Goal: Task Accomplishment & Management: Use online tool/utility

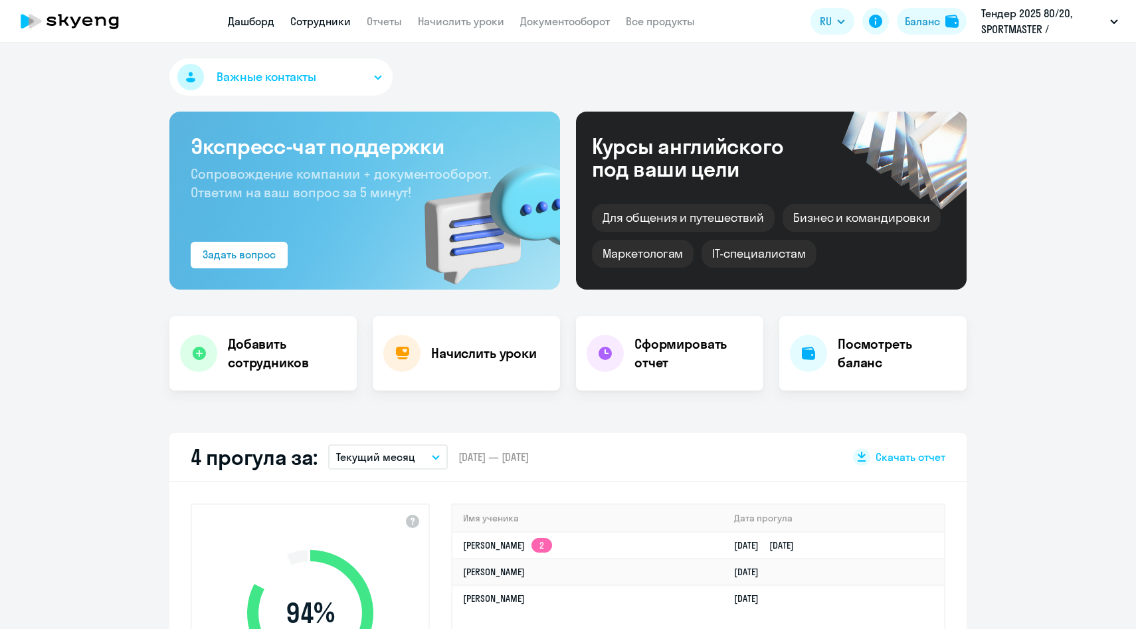
select select "30"
click at [330, 20] on link "Сотрудники" at bounding box center [320, 21] width 60 height 13
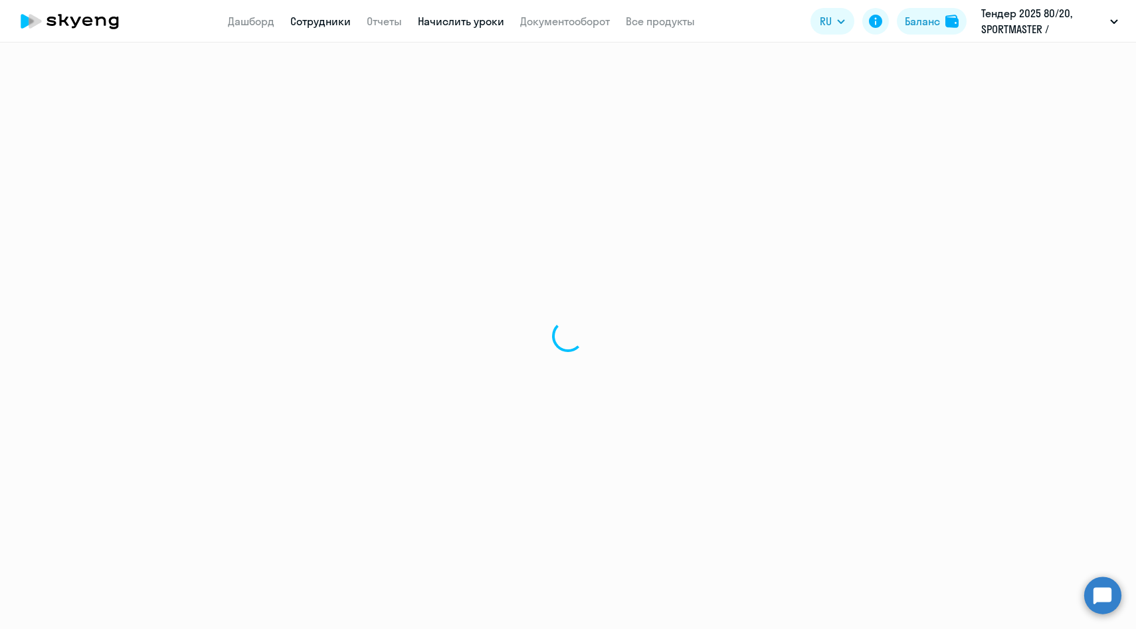
select select "30"
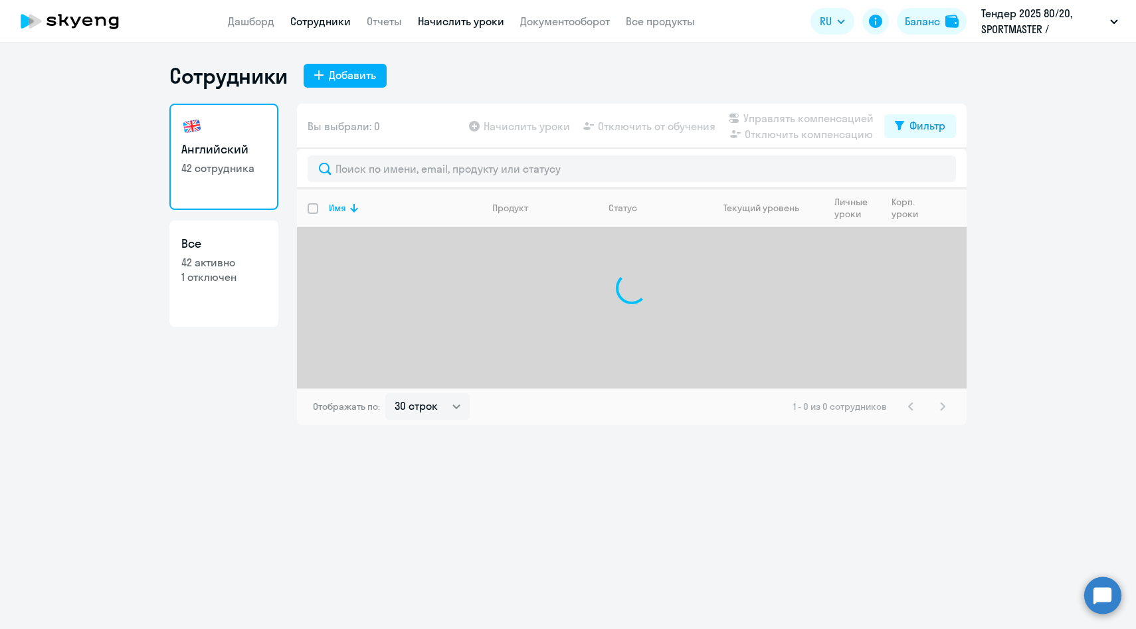
click at [443, 22] on link "Начислить уроки" at bounding box center [461, 21] width 86 height 13
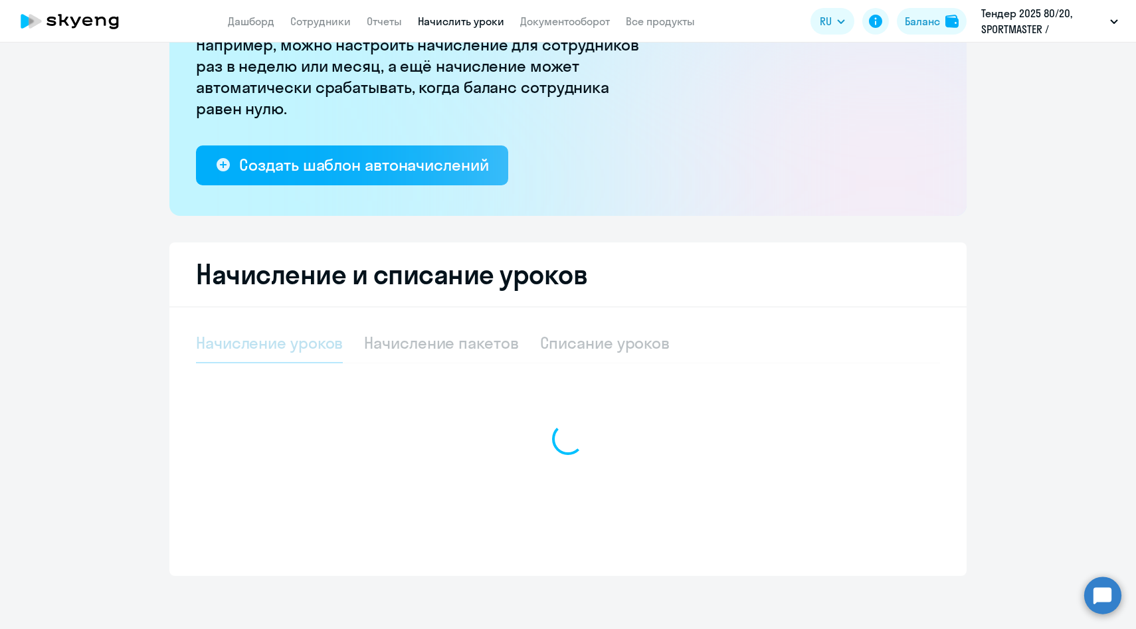
select select "10"
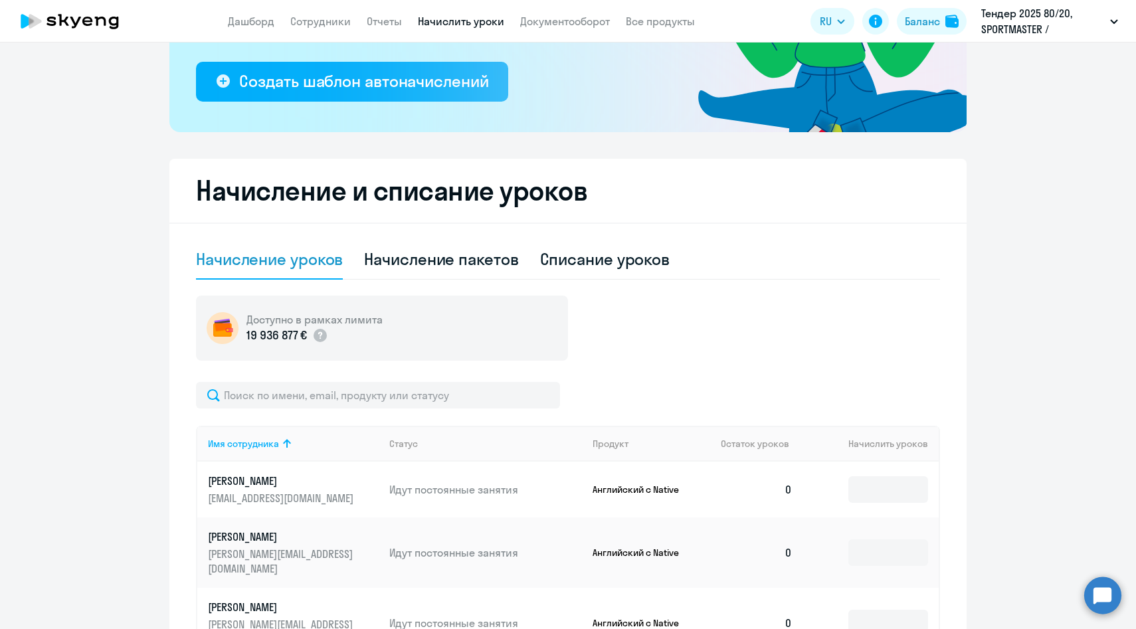
scroll to position [259, 0]
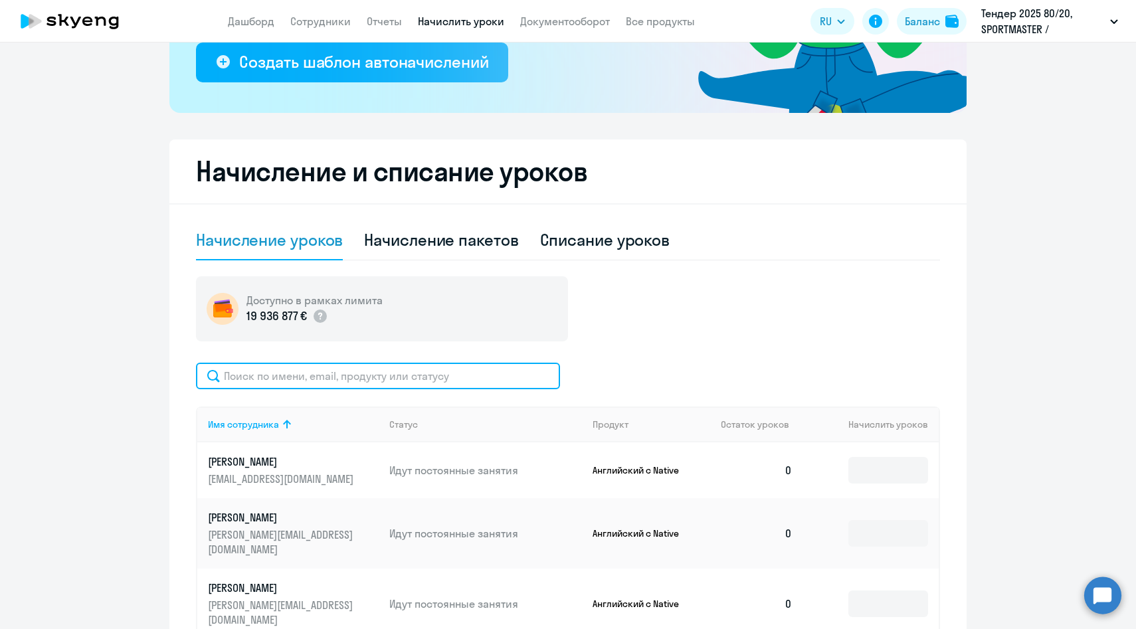
click at [322, 379] on input "text" at bounding box center [378, 376] width 364 height 27
paste input "Прибатурина"
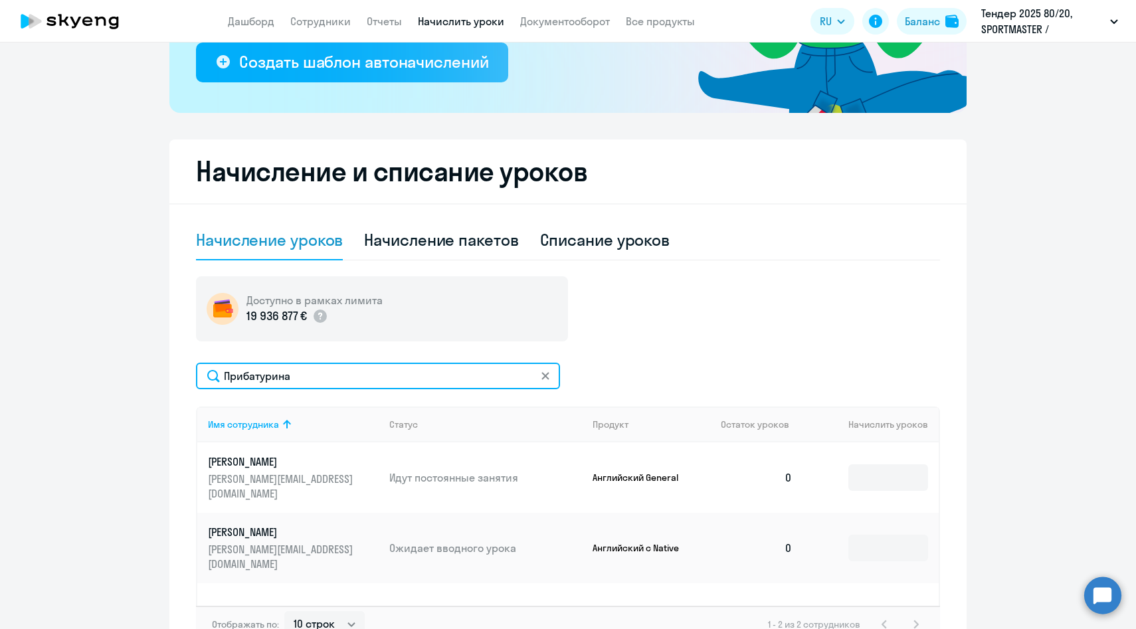
scroll to position [98, 0]
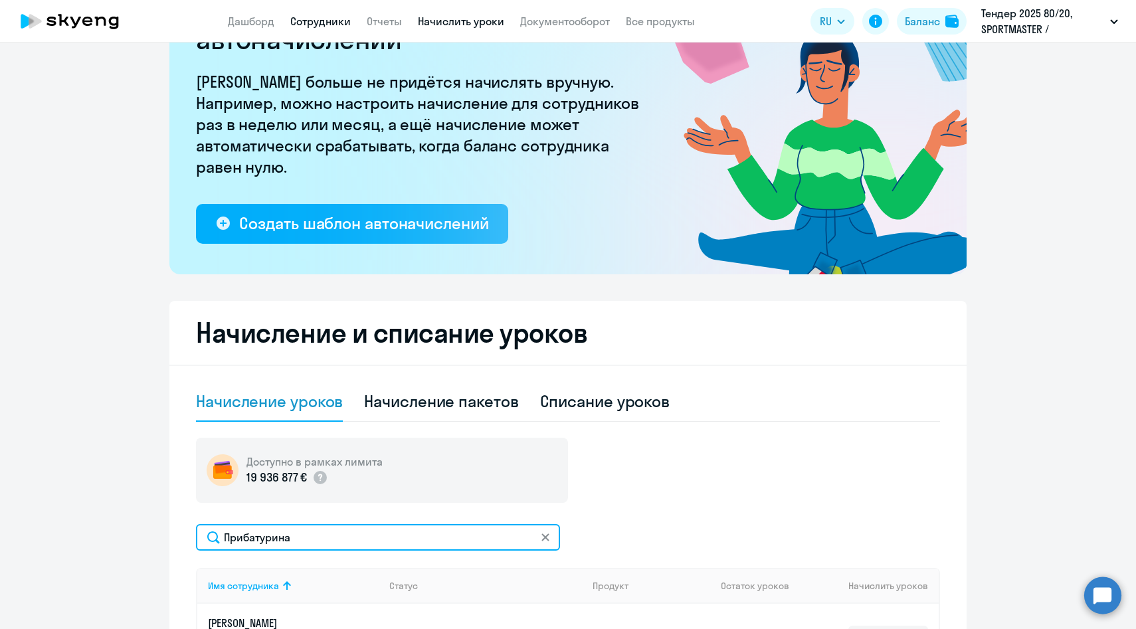
type input "Прибатурина"
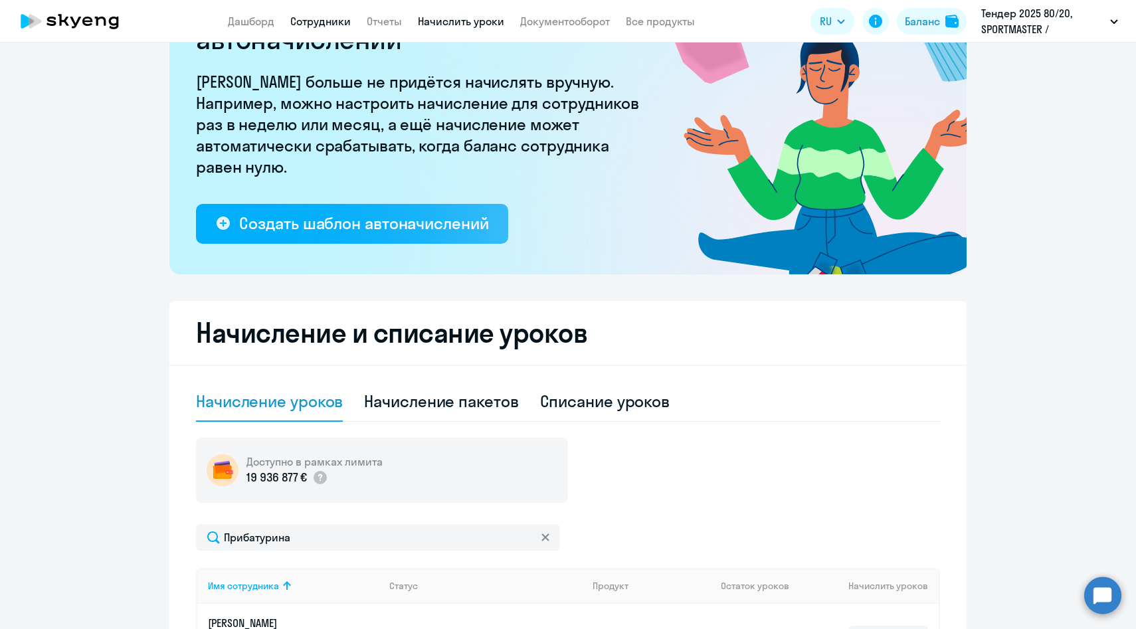
click at [335, 22] on link "Сотрудники" at bounding box center [320, 21] width 60 height 13
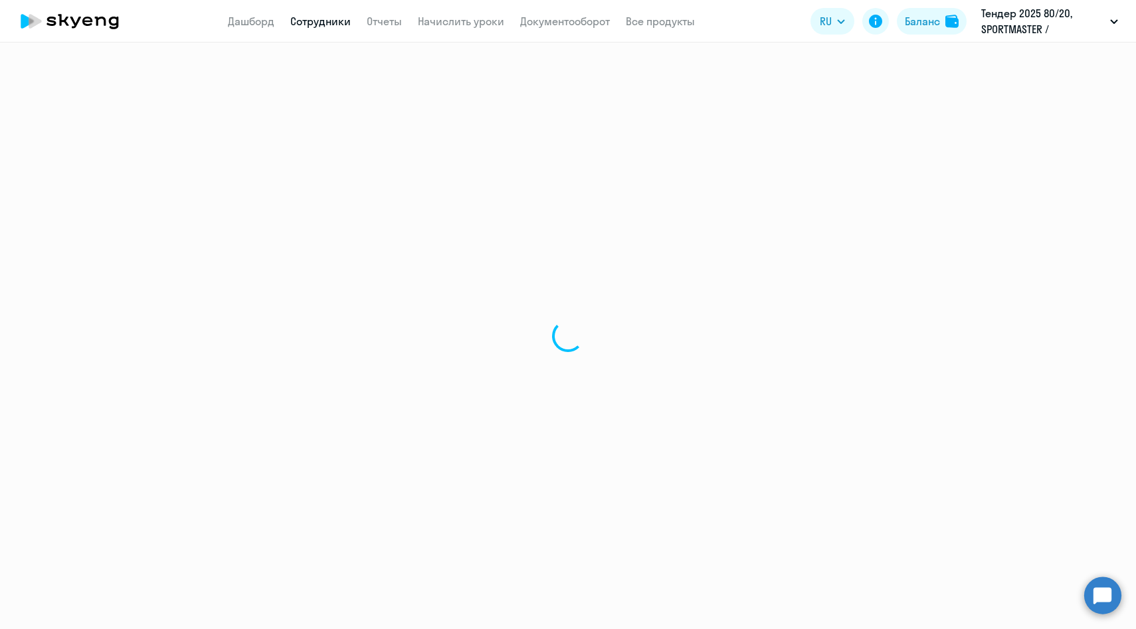
select select "30"
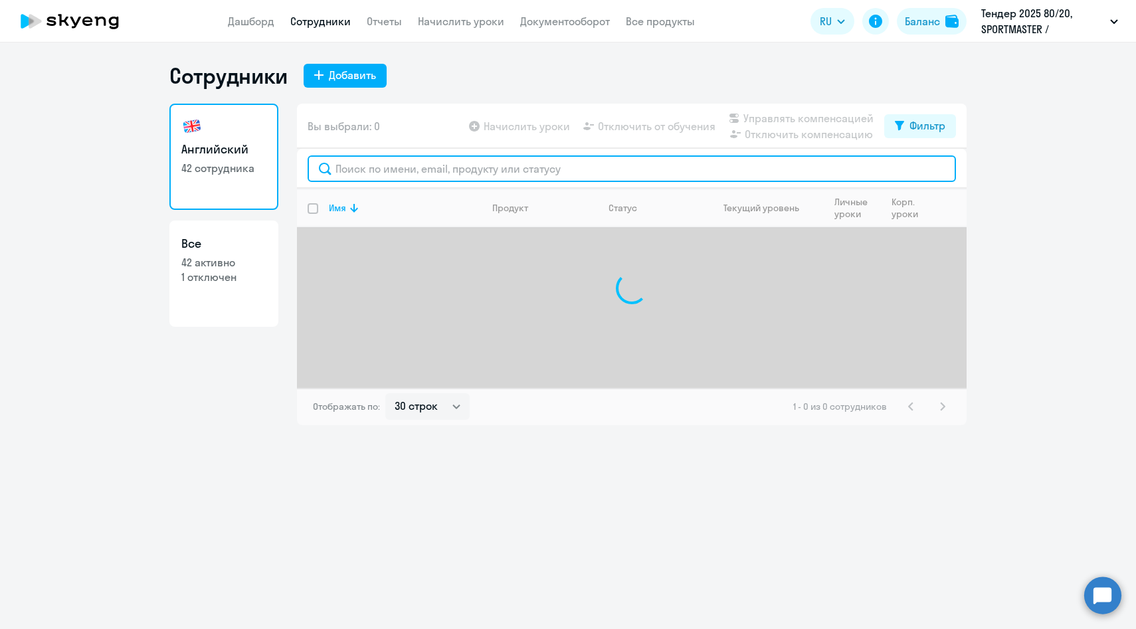
click at [405, 177] on input "text" at bounding box center [632, 168] width 648 height 27
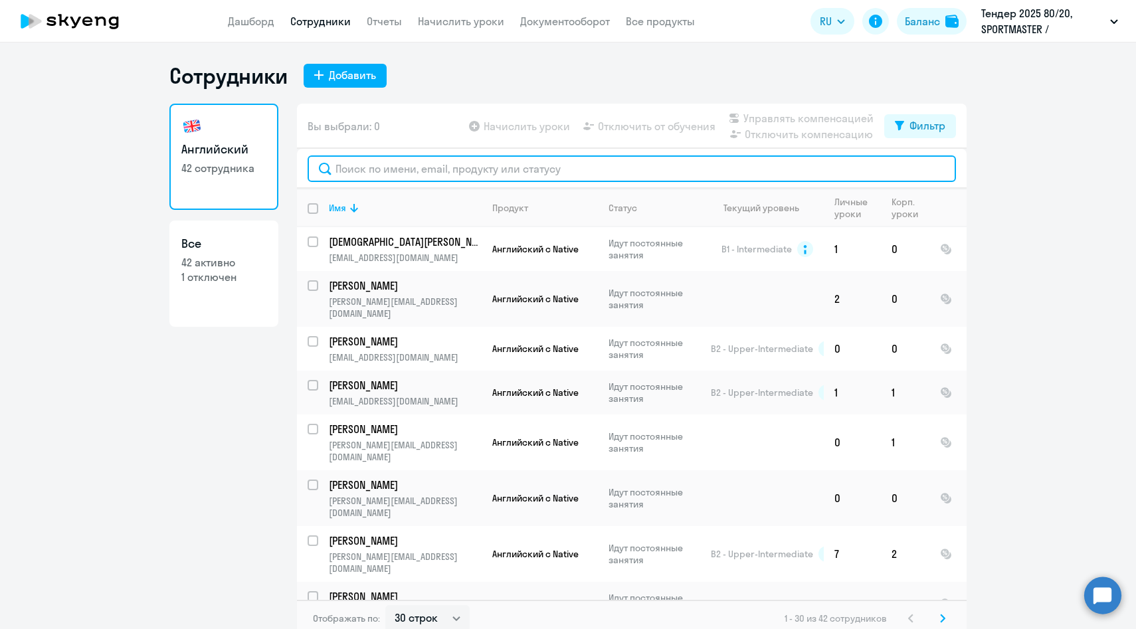
paste input "Прибатурина"
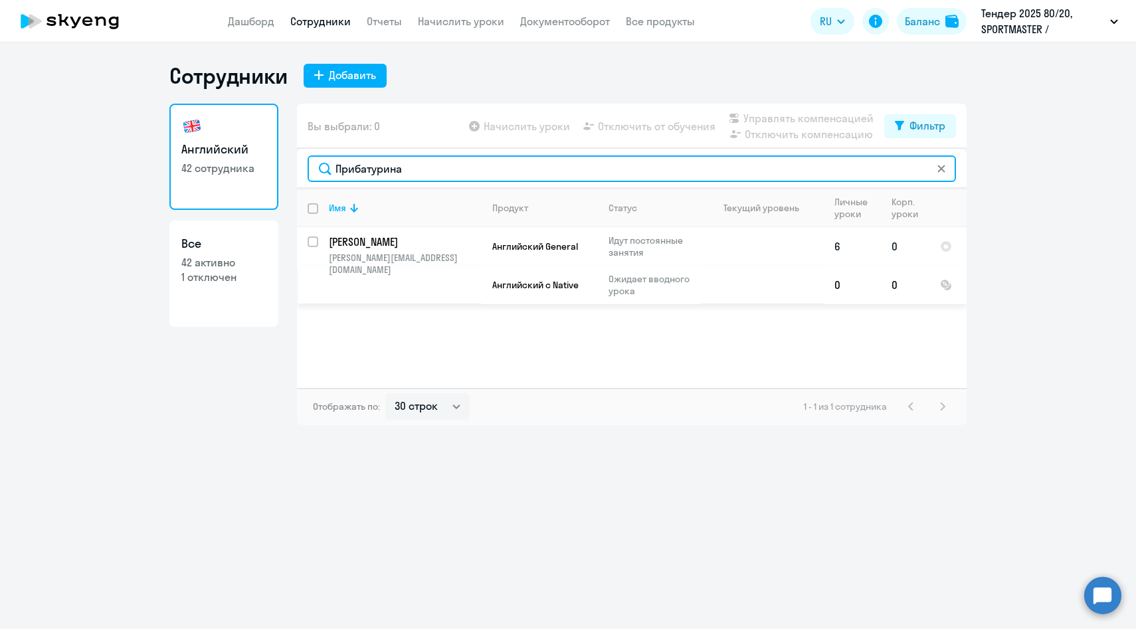
type input "Прибатурина"
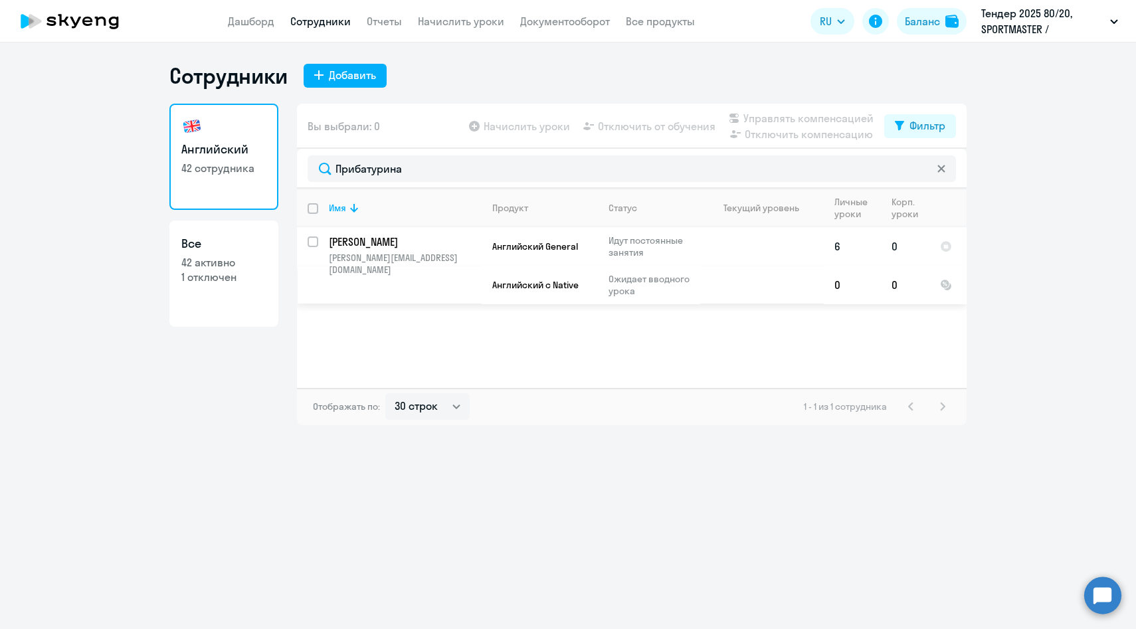
click at [316, 237] on input "select row 42218875" at bounding box center [321, 250] width 27 height 27
checkbox input "true"
click at [780, 120] on span "Управлять компенсацией" at bounding box center [808, 118] width 130 height 16
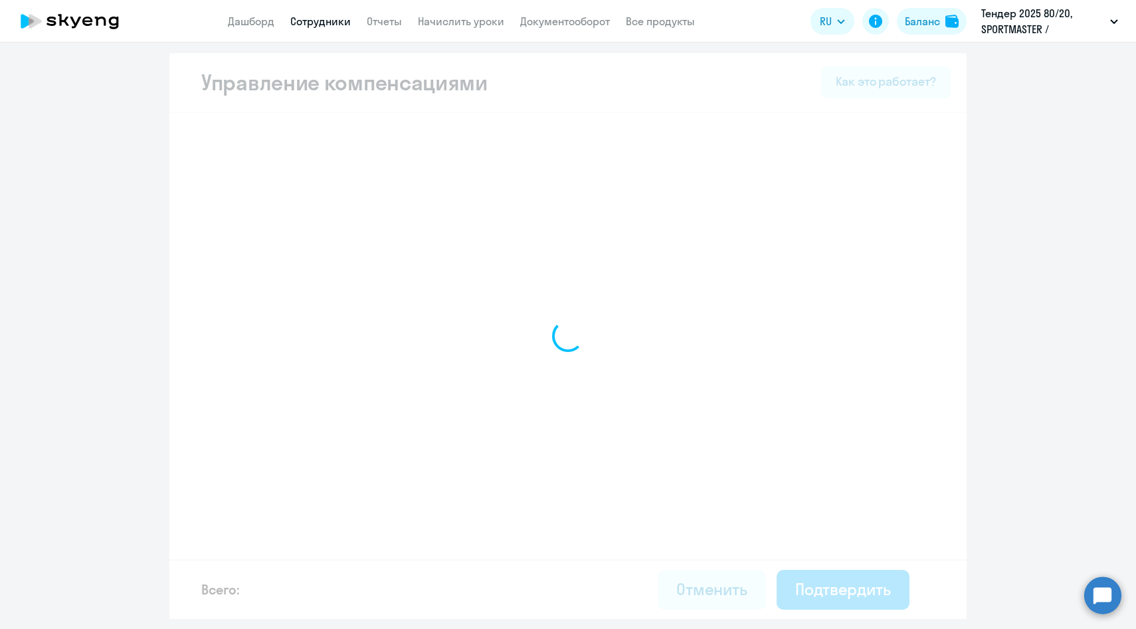
select select "MONTHLY"
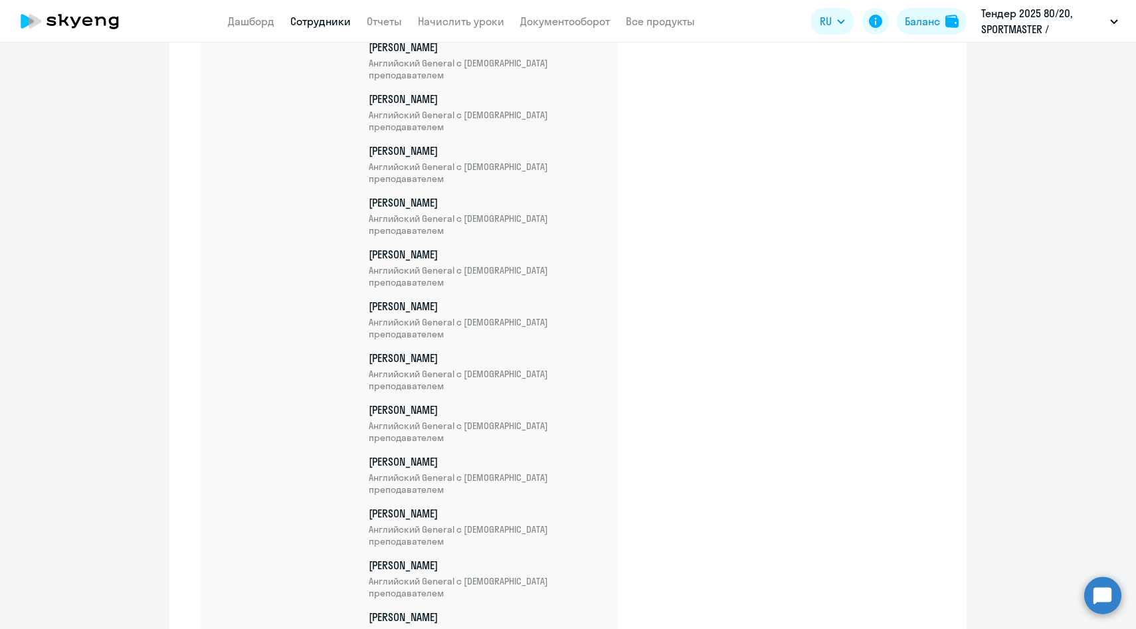
scroll to position [2247, 0]
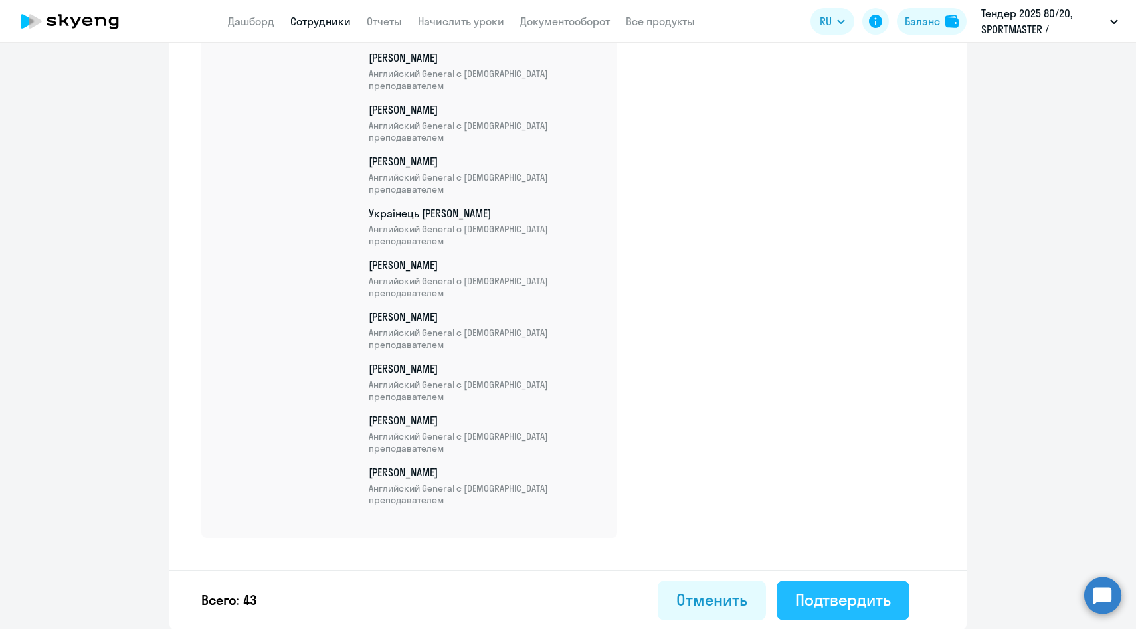
click at [831, 610] on button "Подтвердить" at bounding box center [843, 601] width 133 height 40
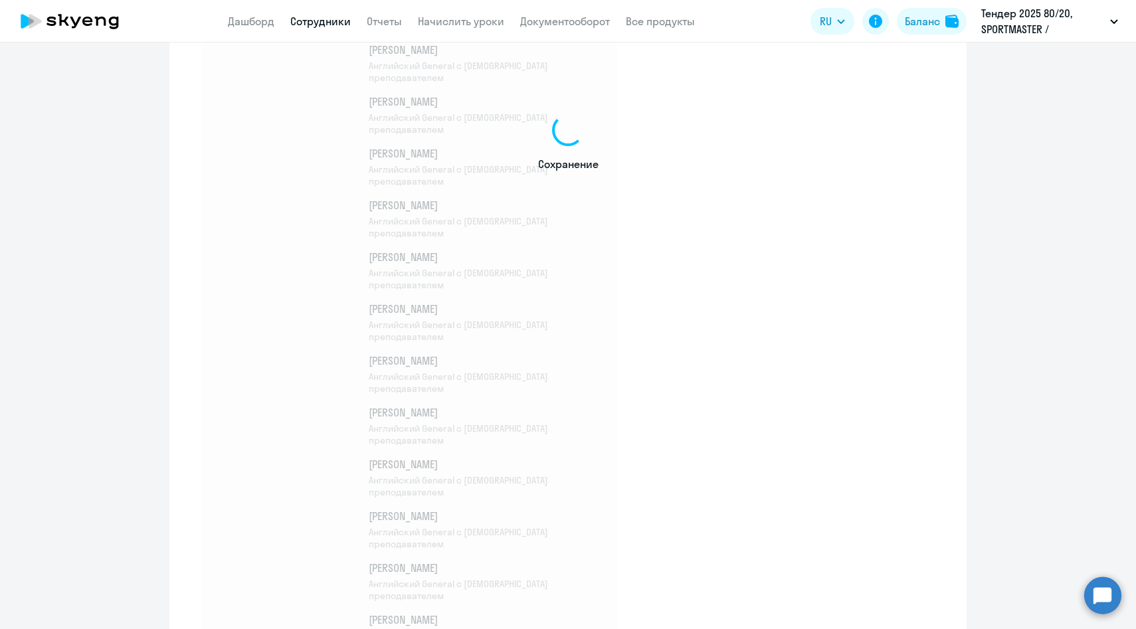
scroll to position [388, 0]
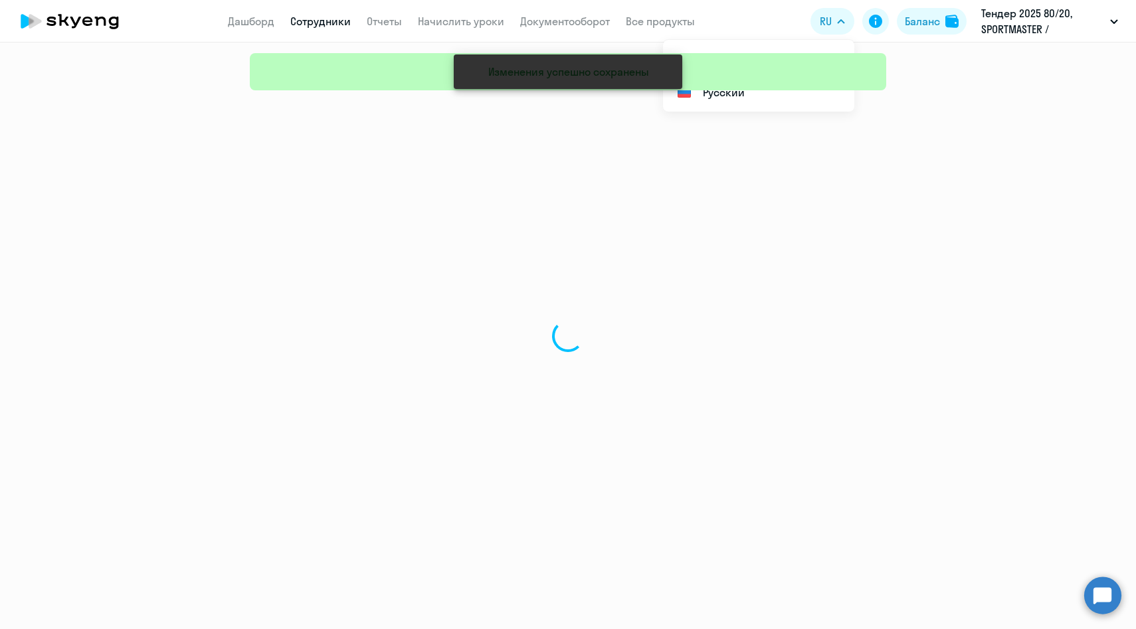
select select "30"
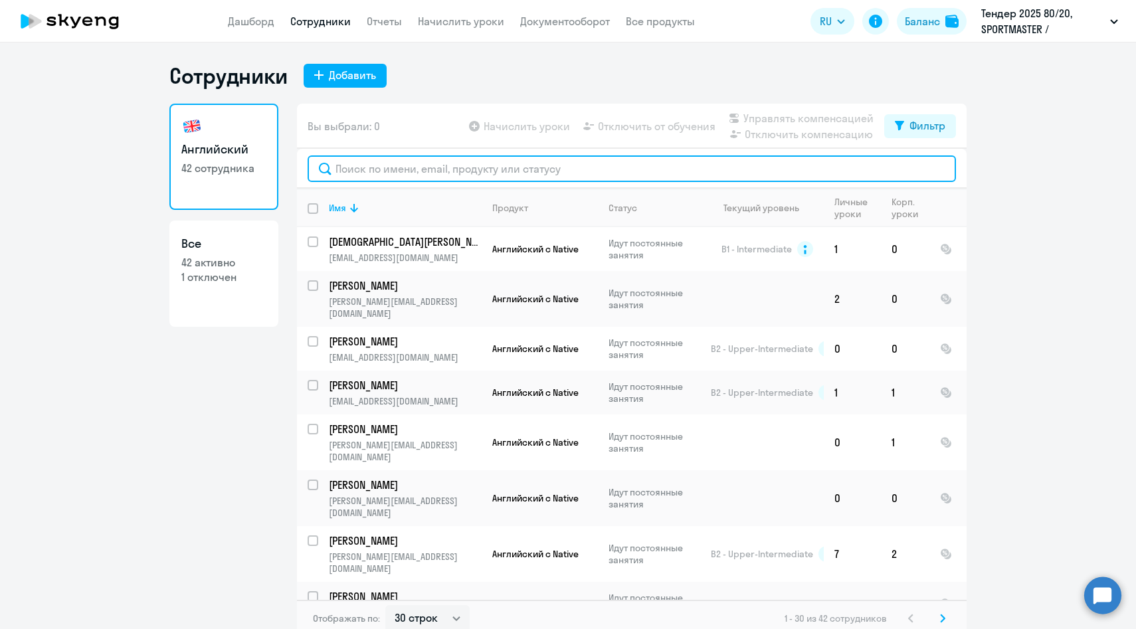
click at [444, 161] on input "text" at bounding box center [632, 168] width 648 height 27
paste input "Прибатурина"
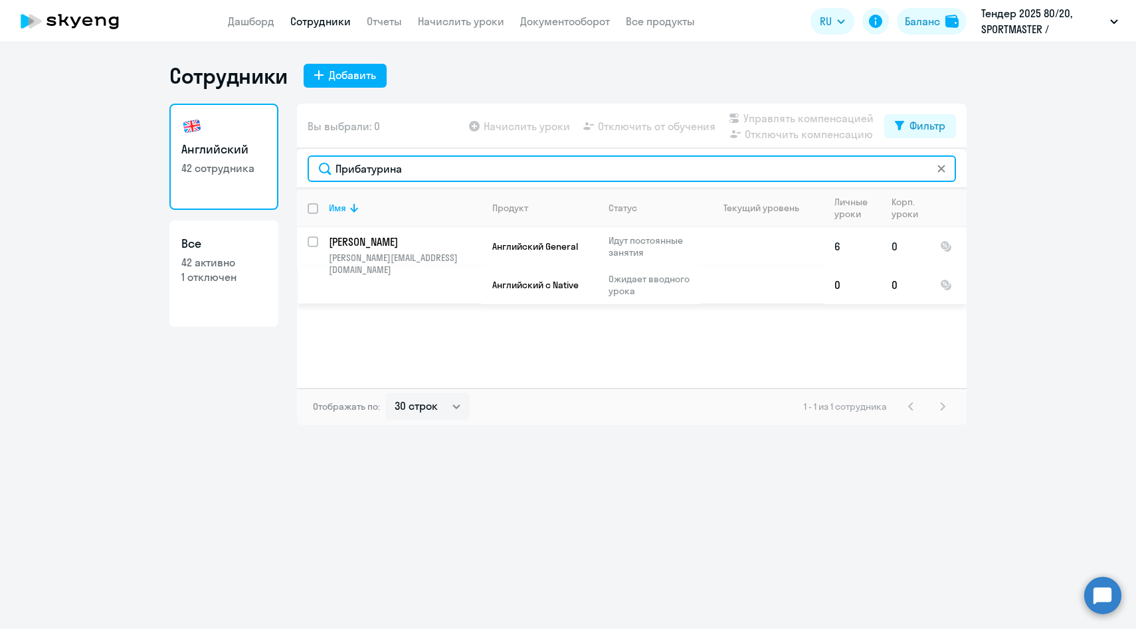
type input "Прибатурина"
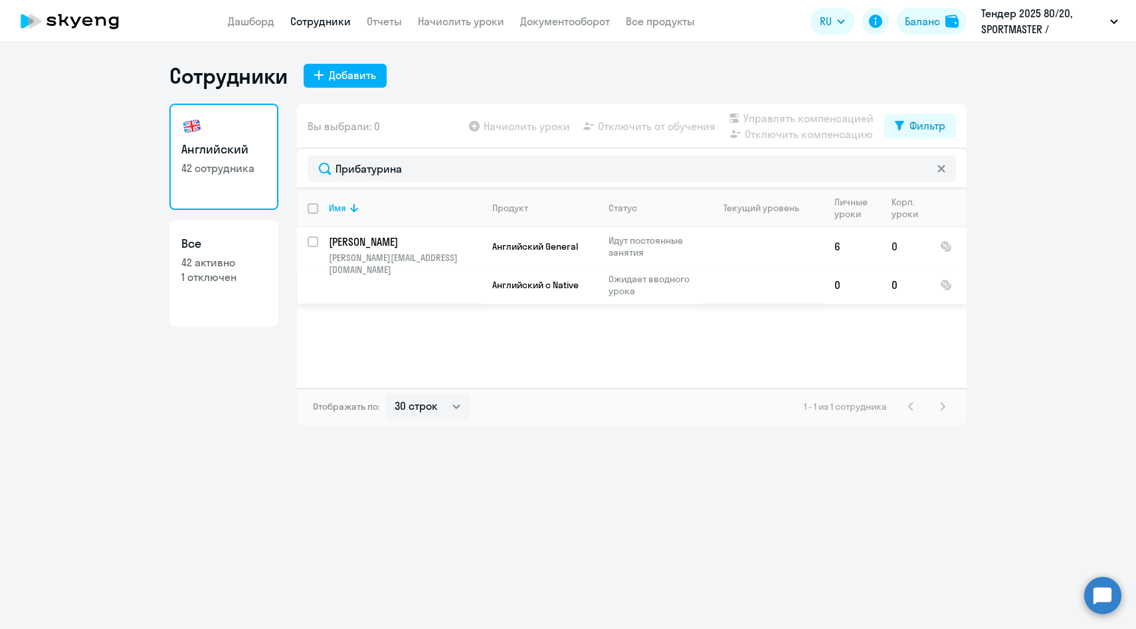
click at [313, 246] on input "select row 42218875" at bounding box center [321, 250] width 27 height 27
checkbox input "true"
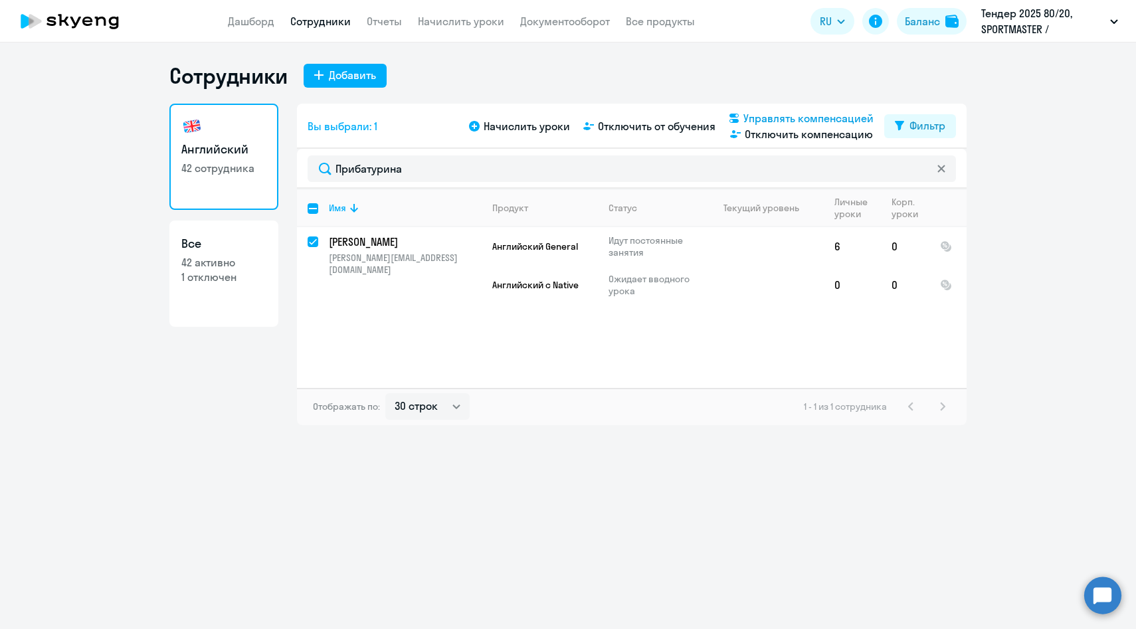
click at [763, 118] on span "Управлять компенсацией" at bounding box center [808, 118] width 130 height 16
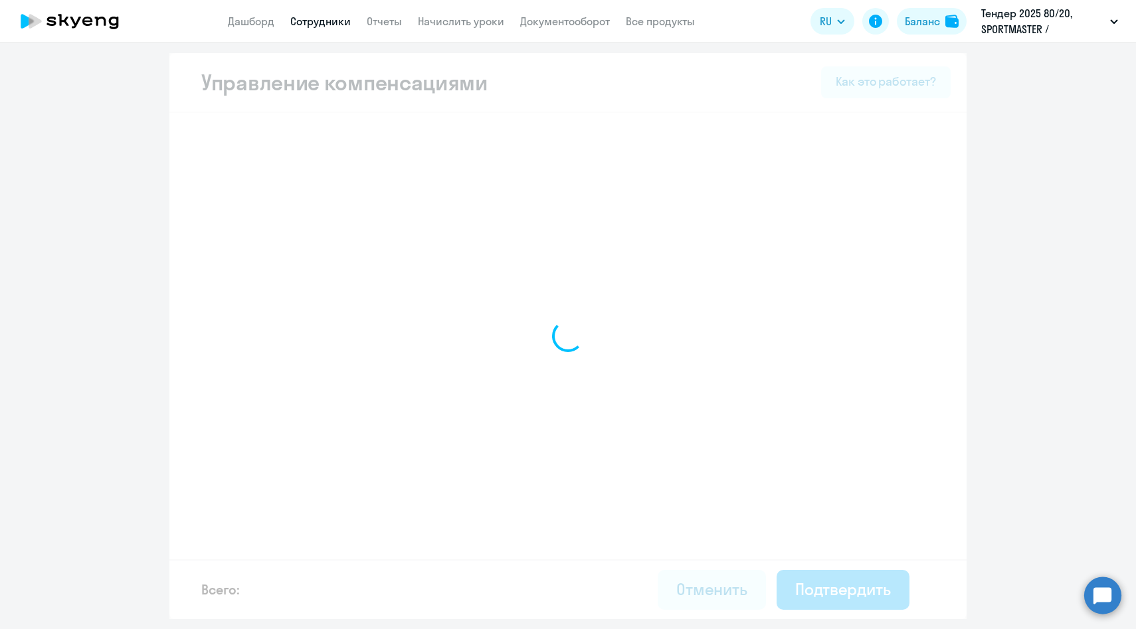
select select "MONTHLY"
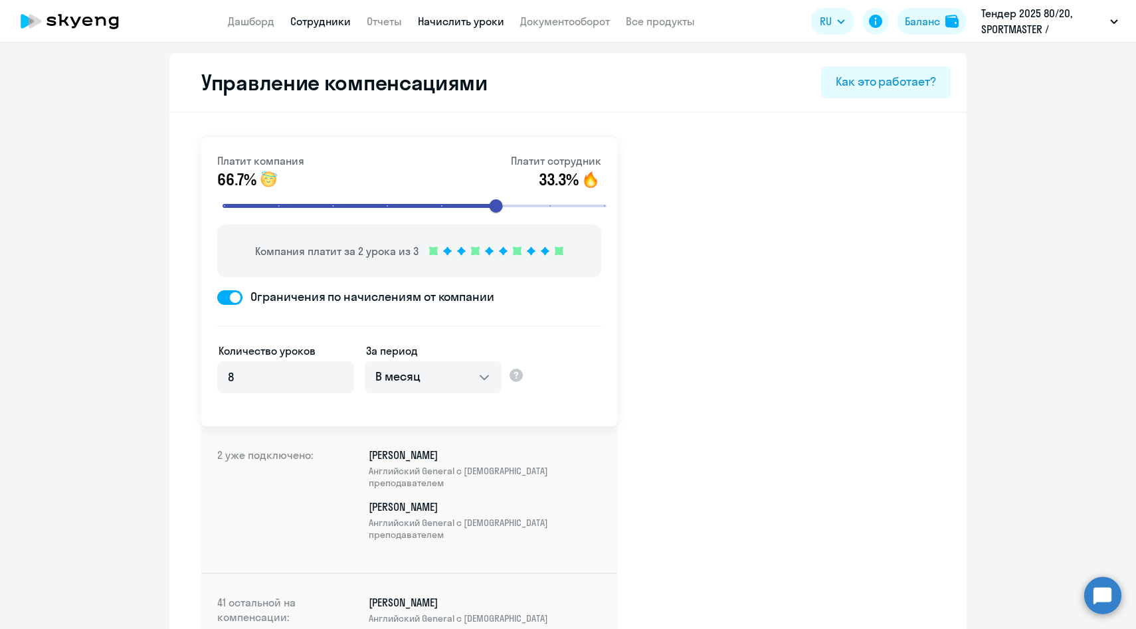
click at [489, 23] on link "Начислить уроки" at bounding box center [461, 21] width 86 height 13
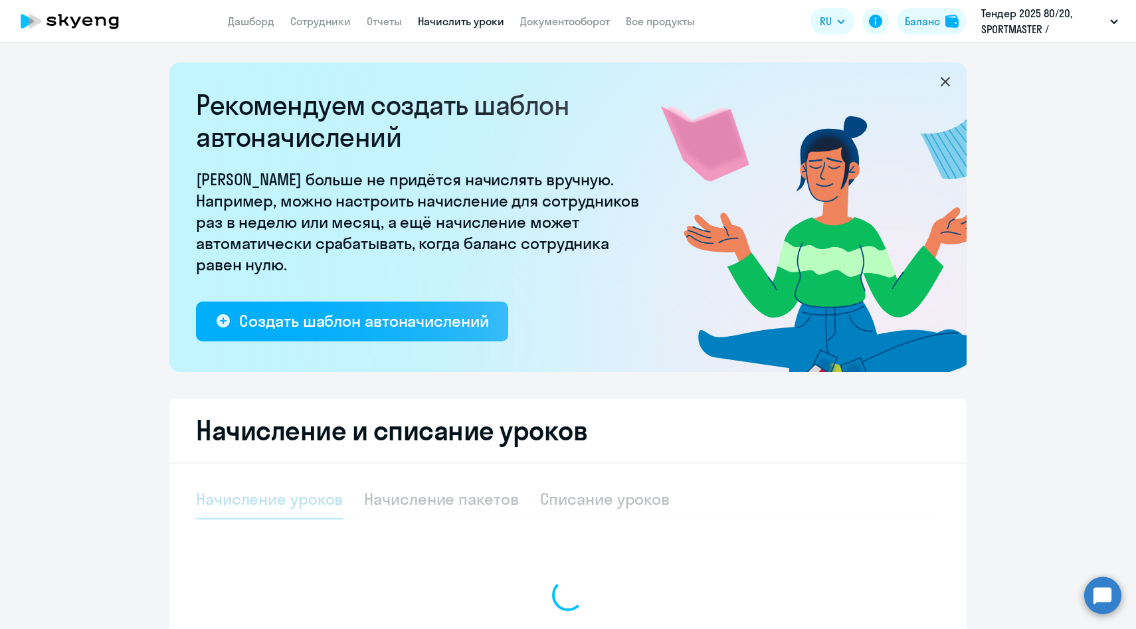
select select "10"
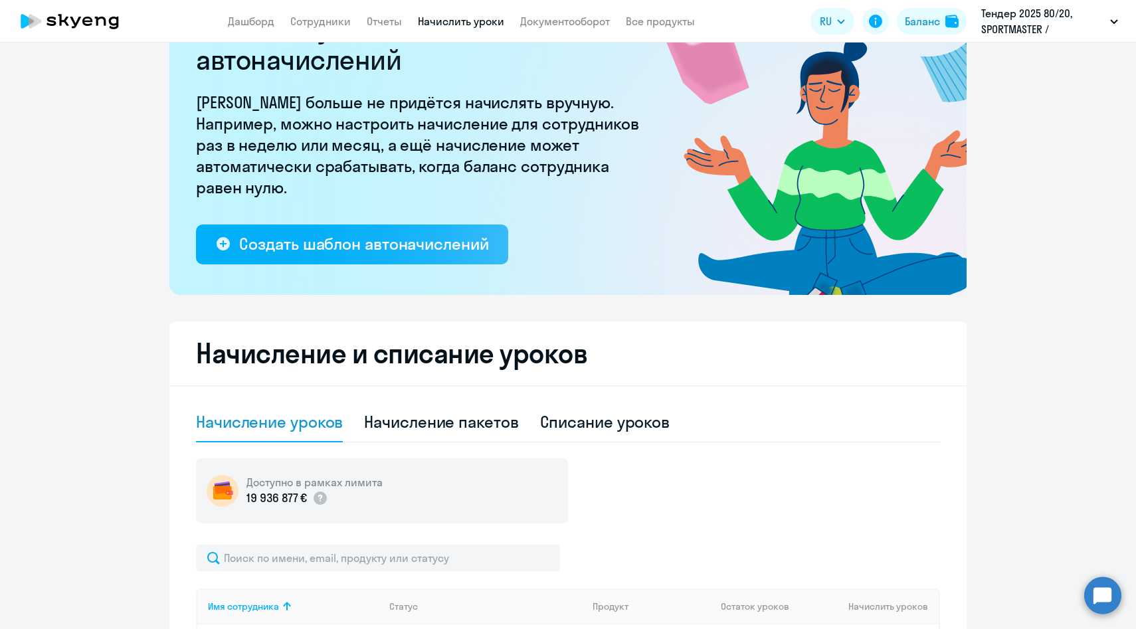
scroll to position [161, 0]
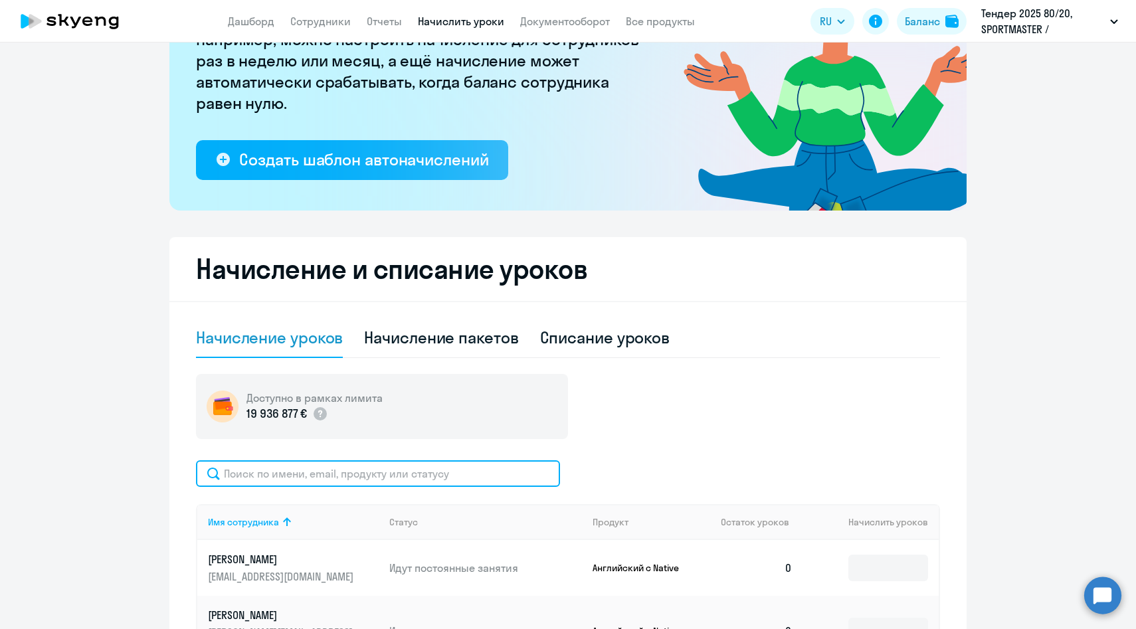
click at [308, 476] on input "text" at bounding box center [378, 473] width 364 height 27
paste input "Прибатурина"
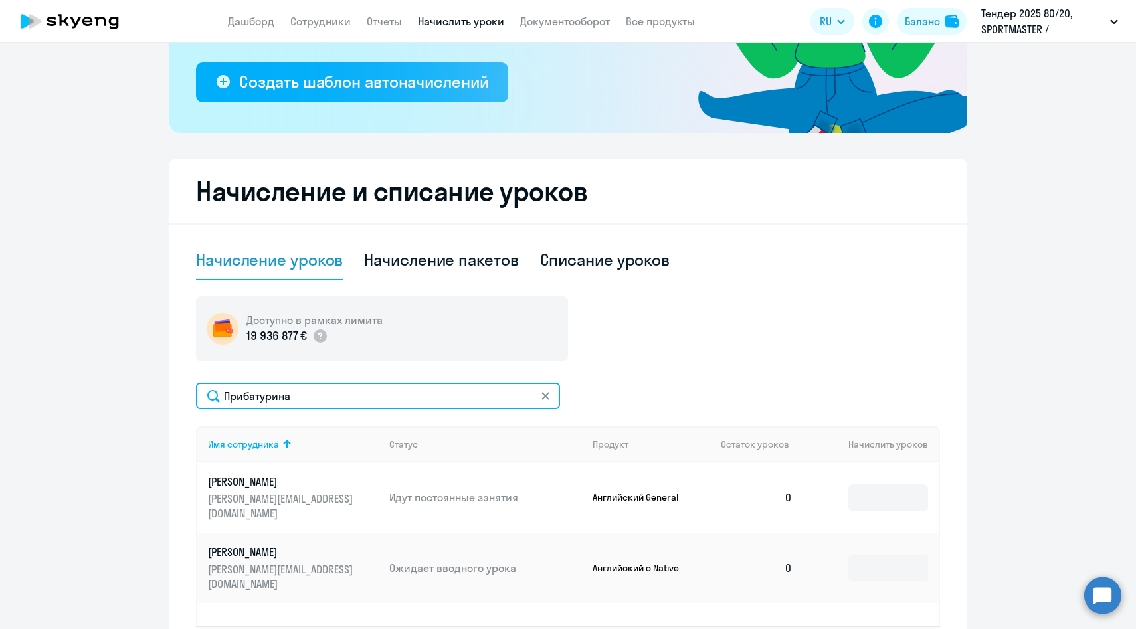
scroll to position [328, 0]
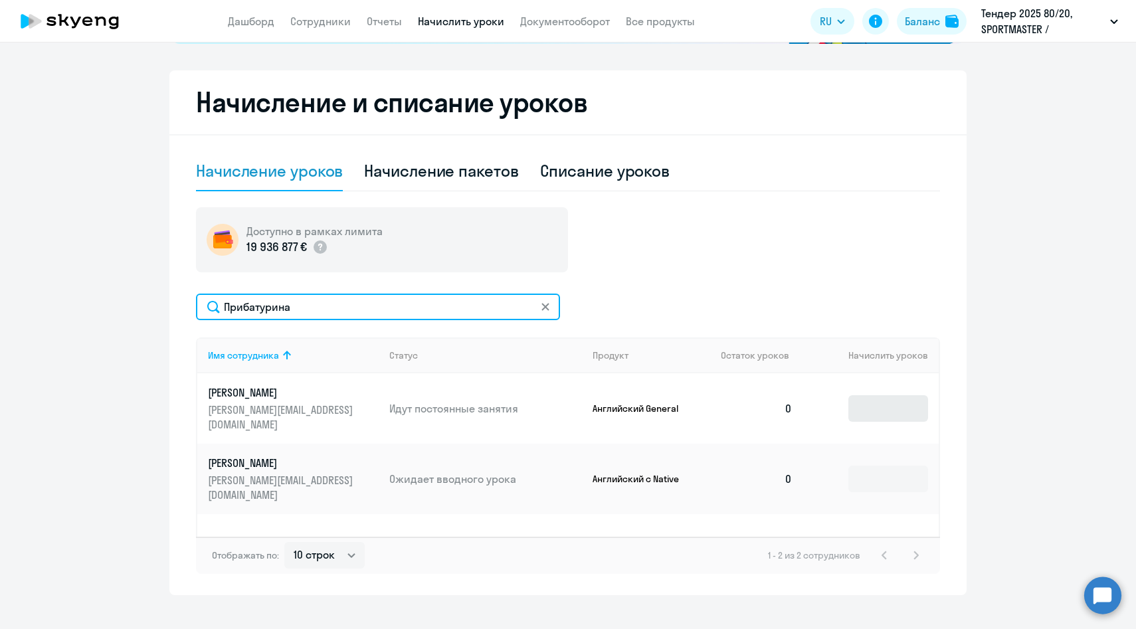
type input "Прибатурина"
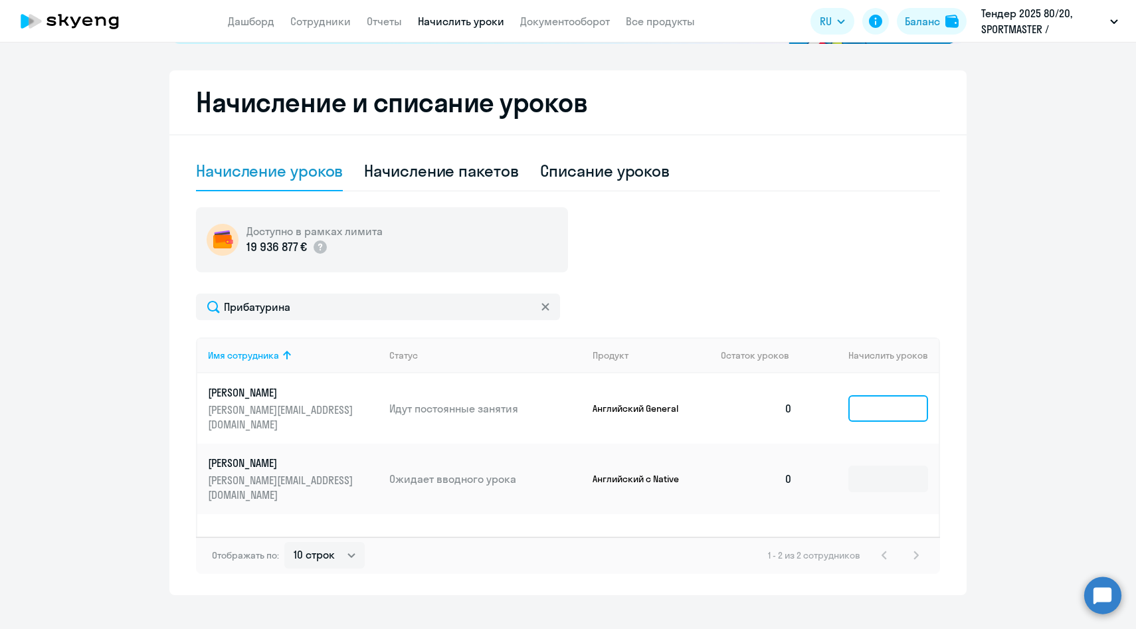
click at [896, 401] on input at bounding box center [888, 408] width 80 height 27
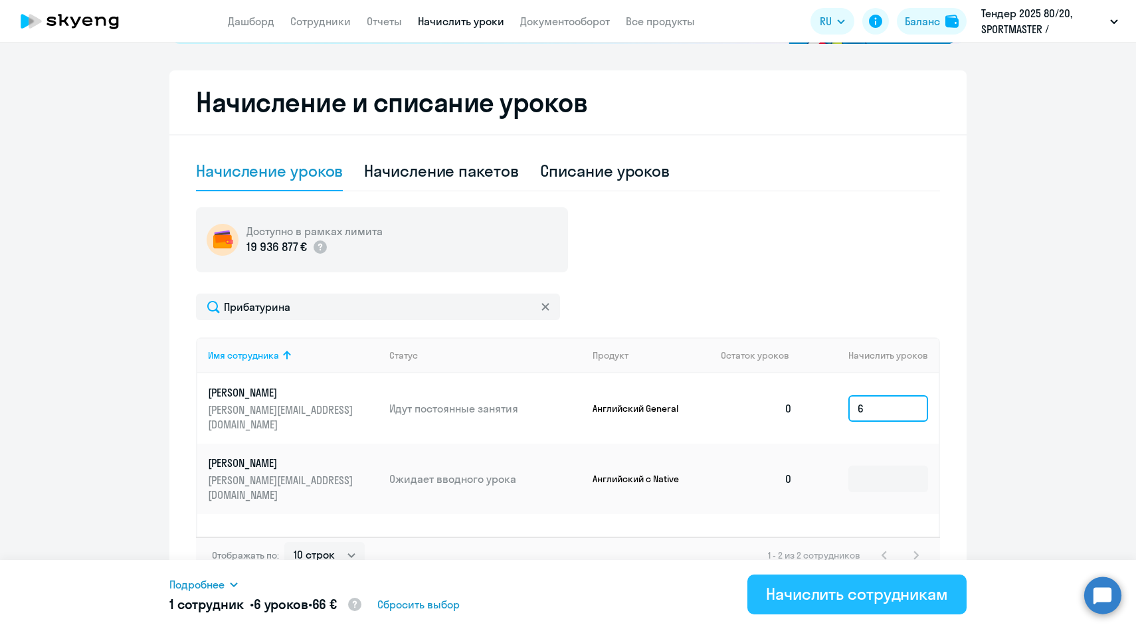
type input "6"
click at [803, 592] on div "Начислить сотрудникам" at bounding box center [857, 593] width 182 height 21
